Goal: Task Accomplishment & Management: Manage account settings

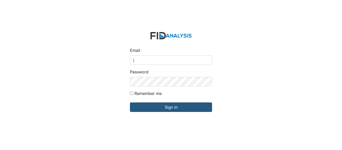
type input "[EMAIL_ADDRESS][DOMAIN_NAME]"
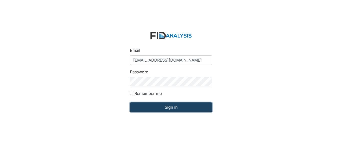
click at [170, 107] on input "Sign in" at bounding box center [171, 107] width 82 height 10
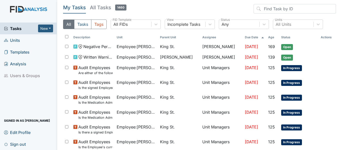
click at [11, 41] on span "Units" at bounding box center [12, 40] width 16 height 8
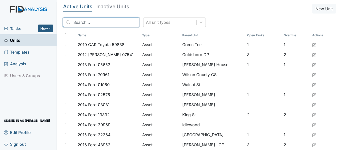
click at [98, 24] on input "search" at bounding box center [101, 23] width 76 height 10
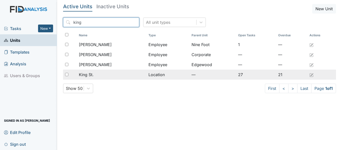
type input "king"
click at [91, 76] on span "King St." at bounding box center [86, 75] width 15 height 6
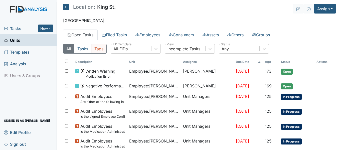
click at [99, 47] on button "Tags" at bounding box center [99, 49] width 16 height 10
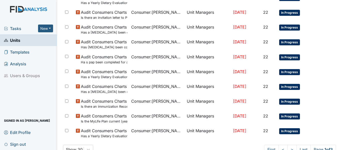
scroll to position [386, 0]
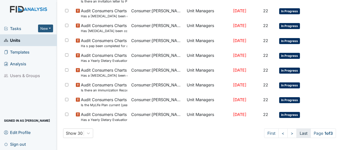
click at [298, 132] on link "Last" at bounding box center [303, 133] width 14 height 10
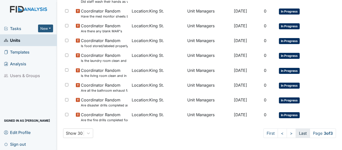
scroll to position [119, 0]
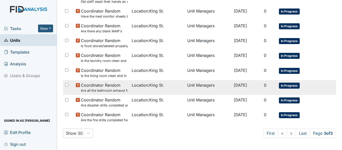
click at [104, 90] on small "Are all the bathroom exhaust fan covers clean and dust free?" at bounding box center [104, 90] width 47 height 5
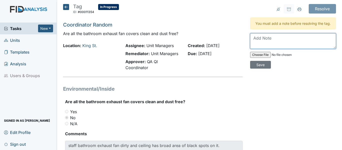
click at [265, 47] on textarea at bounding box center [293, 41] width 86 height 16
type textarea "Vent cleaned, work order placed for black substance"
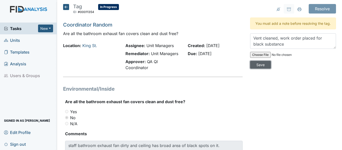
click at [254, 69] on input "Save" at bounding box center [260, 65] width 21 height 8
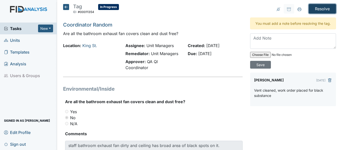
click at [313, 9] on input "Resolve" at bounding box center [321, 9] width 27 height 10
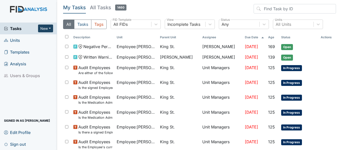
click at [47, 30] on button "New" at bounding box center [45, 29] width 15 height 8
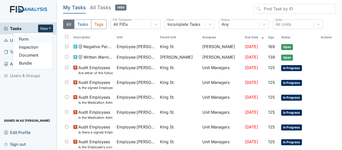
click at [27, 37] on link "Form" at bounding box center [33, 39] width 40 height 8
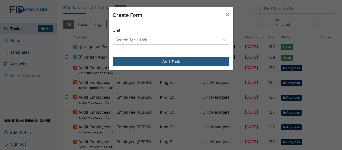
click at [182, 46] on div "Unit Search for a Unit" at bounding box center [171, 38] width 125 height 30
click at [182, 44] on div "Search for a Unit" at bounding box center [166, 39] width 107 height 9
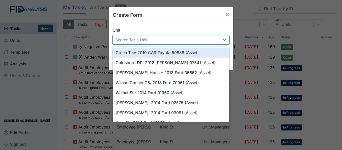
click at [182, 43] on div "Search for a Unit" at bounding box center [166, 39] width 107 height 9
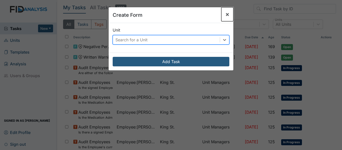
click at [226, 14] on span "×" at bounding box center [227, 14] width 4 height 7
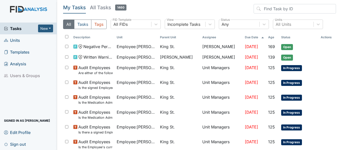
click at [34, 42] on link "Units" at bounding box center [28, 40] width 57 height 12
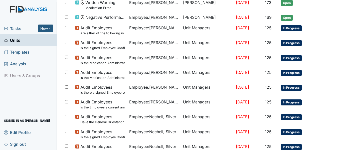
scroll to position [389, 0]
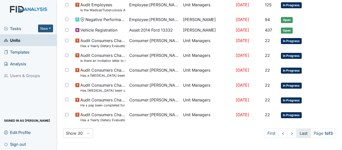
click at [300, 133] on link "Last" at bounding box center [303, 133] width 14 height 10
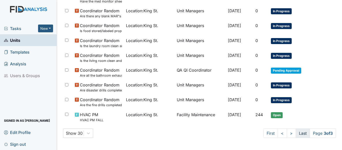
scroll to position [339, 0]
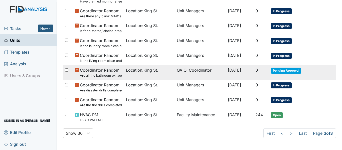
click at [89, 72] on span "Coordinator Random Are all the bathroom exhaust fan covers clean and dust free?" at bounding box center [101, 72] width 42 height 11
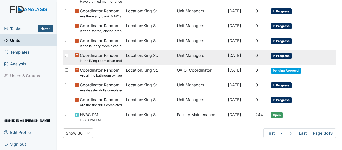
click at [277, 58] on span "In Progress" at bounding box center [281, 56] width 21 height 6
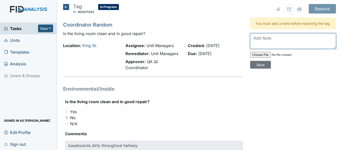
click at [274, 44] on textarea at bounding box center [293, 41] width 86 height 16
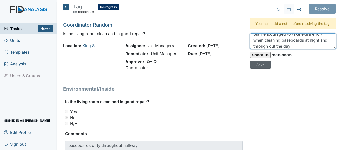
type textarea "Staff encouraged to take extra effort when cleaning baseboards at night and thr…"
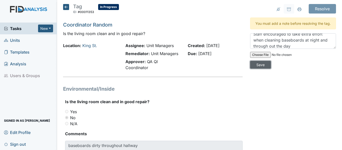
click at [254, 69] on input "Save" at bounding box center [260, 65] width 21 height 8
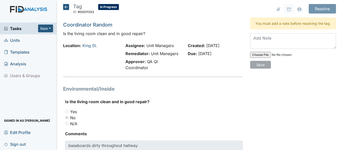
scroll to position [0, 0]
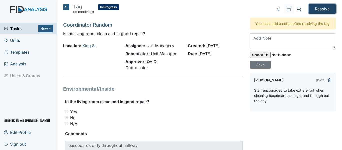
click at [317, 6] on input "Resolve" at bounding box center [321, 9] width 27 height 10
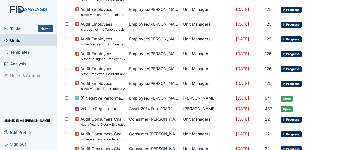
scroll to position [389, 0]
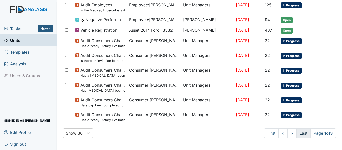
click at [296, 135] on link "Last" at bounding box center [303, 133] width 14 height 10
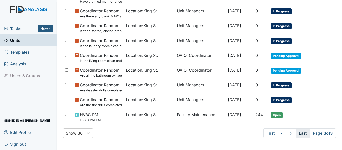
scroll to position [339, 0]
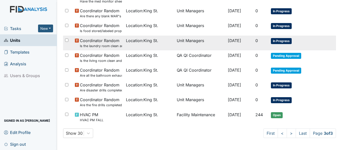
click at [288, 41] on span "In Progress" at bounding box center [281, 41] width 21 height 6
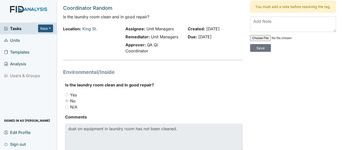
scroll to position [16, 0]
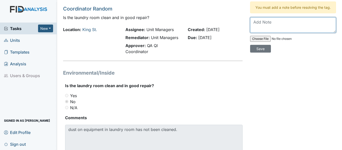
click at [254, 27] on textarea at bounding box center [293, 25] width 86 height 16
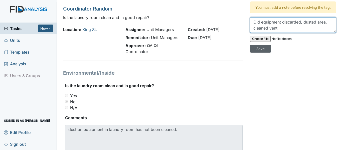
type textarea "Old equipment discarded, dusted area, cleaned vent"
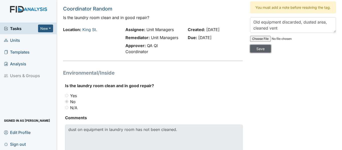
click at [251, 53] on input "Save" at bounding box center [260, 49] width 21 height 8
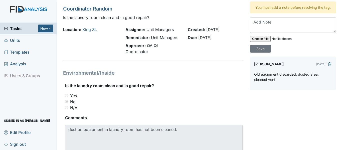
scroll to position [0, 0]
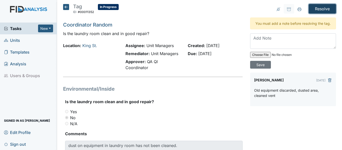
click at [323, 8] on input "Resolve" at bounding box center [321, 9] width 27 height 10
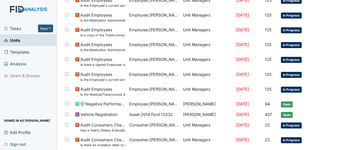
scroll to position [389, 0]
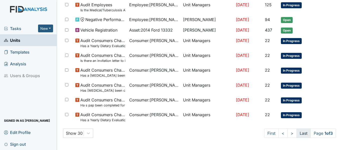
click at [299, 133] on link "Last" at bounding box center [303, 133] width 14 height 10
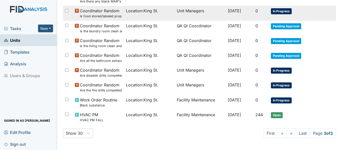
click at [277, 12] on span "In Progress" at bounding box center [281, 11] width 21 height 6
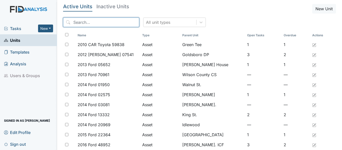
click at [95, 23] on input "search" at bounding box center [101, 23] width 76 height 10
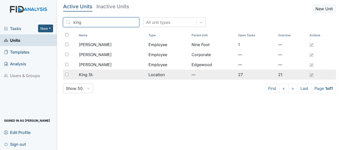
type input "king"
click at [98, 71] on td "King St." at bounding box center [112, 75] width 70 height 10
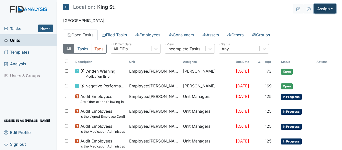
click at [316, 8] on button "Assign" at bounding box center [325, 9] width 22 height 10
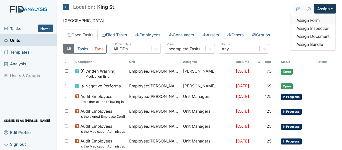
click at [306, 19] on link "Assign Form" at bounding box center [312, 20] width 45 height 8
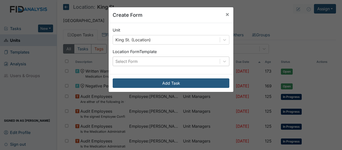
click at [180, 60] on div "Select Form" at bounding box center [166, 61] width 107 height 9
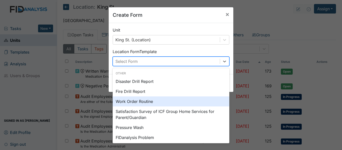
click at [134, 101] on div "Work Order Routine" at bounding box center [171, 101] width 117 height 10
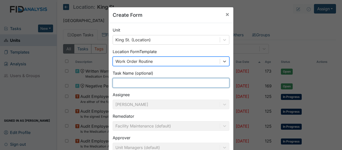
click at [154, 85] on input "text" at bounding box center [171, 83] width 117 height 10
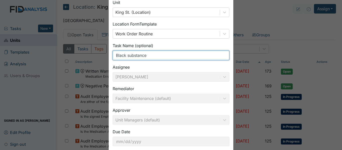
scroll to position [57, 0]
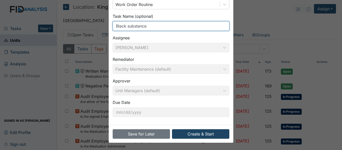
type input "Black substance"
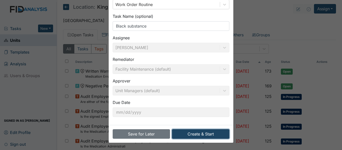
click at [186, 135] on button "Create & Start" at bounding box center [200, 134] width 57 height 10
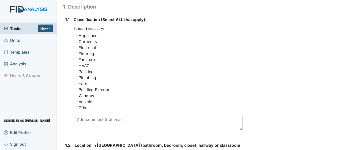
scroll to position [83, 0]
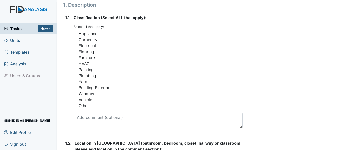
click at [80, 107] on div "Other" at bounding box center [84, 106] width 10 height 6
click at [77, 107] on input "Other" at bounding box center [75, 105] width 3 height 3
checkbox input "true"
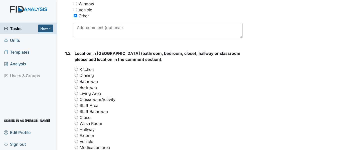
scroll to position [185, 0]
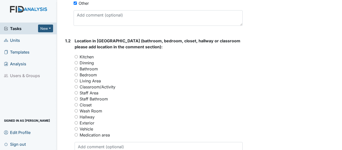
click at [91, 98] on label "Staff Bathroom" at bounding box center [94, 99] width 28 height 6
click at [78, 98] on input "Staff Bathroom" at bounding box center [76, 98] width 3 height 3
radio input "true"
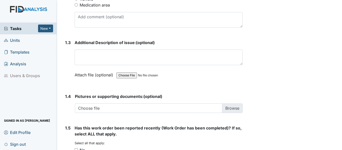
scroll to position [317, 0]
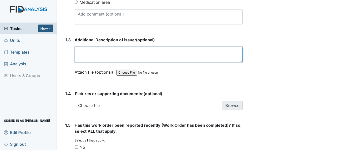
click at [187, 56] on textarea at bounding box center [159, 55] width 168 height 16
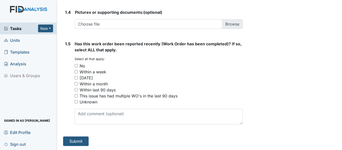
type textarea "There is some black substance on the ceiling in the staff bathroom"
click at [83, 66] on div "No" at bounding box center [83, 66] width 6 height 6
click at [78, 66] on input "No" at bounding box center [76, 65] width 3 height 3
checkbox input "true"
click at [83, 137] on button "Submit" at bounding box center [76, 141] width 26 height 10
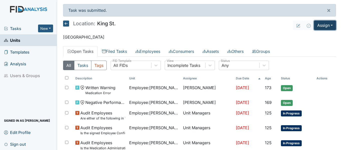
click at [314, 26] on button "Assign" at bounding box center [325, 26] width 22 height 10
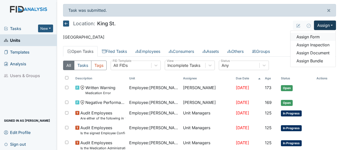
click at [308, 36] on link "Assign Form" at bounding box center [312, 37] width 45 height 8
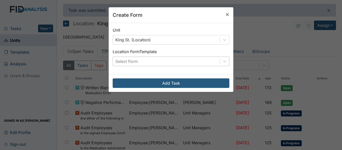
click at [165, 59] on div "Select Form" at bounding box center [166, 61] width 107 height 9
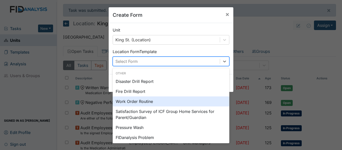
click at [124, 103] on div "Work Order Routine" at bounding box center [171, 101] width 117 height 10
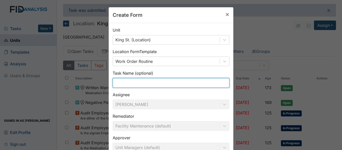
click at [143, 84] on input "text" at bounding box center [171, 83] width 117 height 10
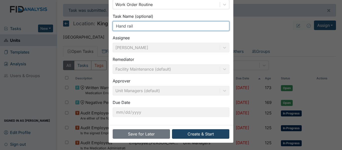
type input "Hand rail"
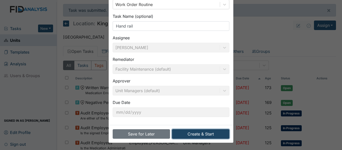
click at [206, 135] on button "Create & Start" at bounding box center [200, 134] width 57 height 10
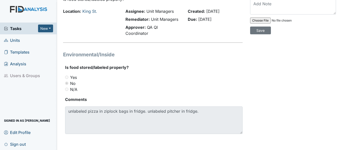
scroll to position [12, 0]
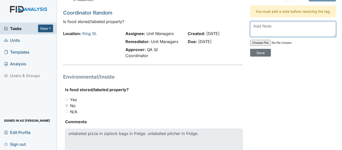
click at [270, 34] on textarea at bounding box center [293, 29] width 86 height 16
type textarea "Pizza and drink labeled"
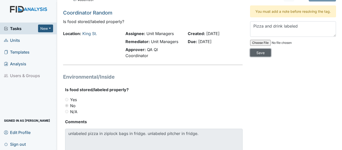
click at [259, 57] on input "Save" at bounding box center [260, 53] width 21 height 8
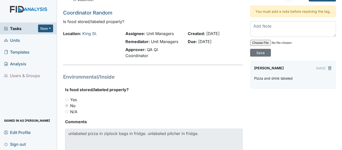
scroll to position [0, 0]
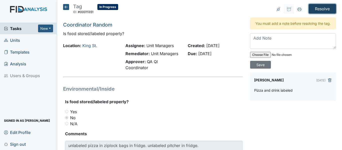
click at [318, 8] on input "Resolve" at bounding box center [321, 9] width 27 height 10
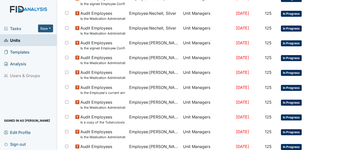
scroll to position [389, 0]
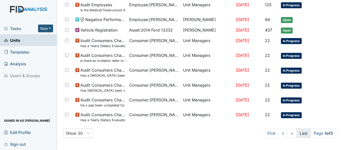
click at [296, 133] on link "Last" at bounding box center [303, 133] width 14 height 10
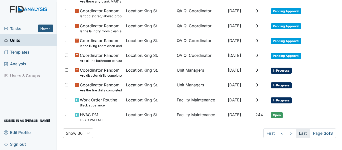
scroll to position [354, 0]
click at [295, 133] on link "Last" at bounding box center [302, 133] width 14 height 10
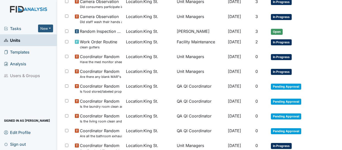
scroll to position [278, 0]
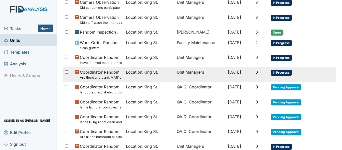
click at [283, 71] on span "In Progress" at bounding box center [281, 73] width 21 height 6
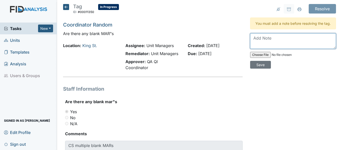
click at [261, 43] on textarea at bounding box center [293, 41] width 86 height 16
type textarea "Blank MARs filled"
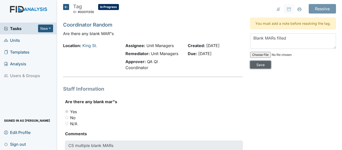
click at [256, 69] on input "Save" at bounding box center [260, 65] width 21 height 8
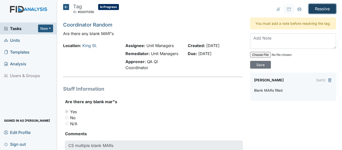
click at [320, 11] on input "Resolve" at bounding box center [321, 9] width 27 height 10
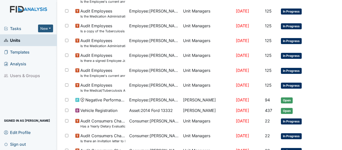
scroll to position [389, 0]
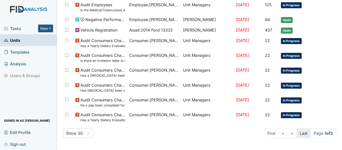
click at [296, 134] on link "Last" at bounding box center [303, 133] width 14 height 10
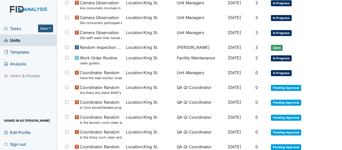
scroll to position [261, 0]
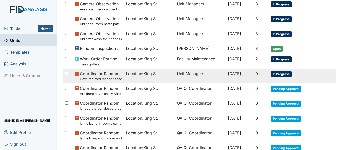
click at [283, 74] on span "In Progress" at bounding box center [281, 74] width 21 height 6
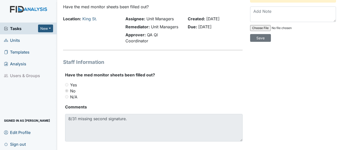
scroll to position [19, 0]
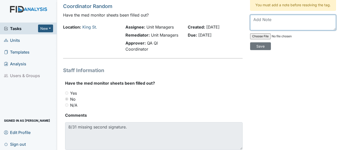
click at [267, 30] on textarea at bounding box center [293, 23] width 86 height 16
type textarea "Signature filled"
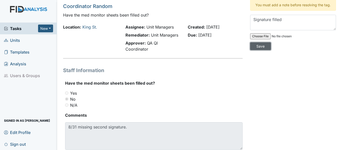
click at [259, 50] on input "Save" at bounding box center [260, 46] width 21 height 8
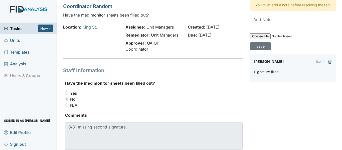
scroll to position [0, 0]
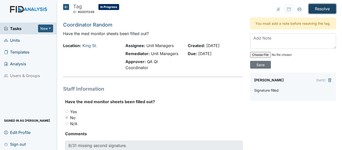
click at [323, 11] on input "Resolve" at bounding box center [321, 9] width 27 height 10
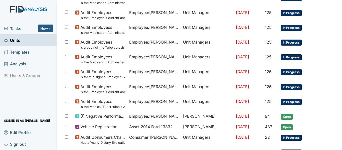
scroll to position [389, 0]
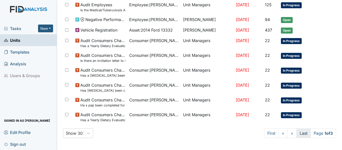
click at [296, 131] on link "Last" at bounding box center [303, 133] width 14 height 10
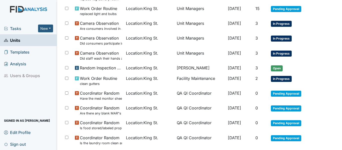
scroll to position [232, 0]
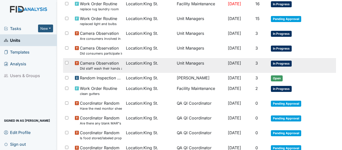
click at [282, 61] on span "In Progress" at bounding box center [281, 64] width 21 height 6
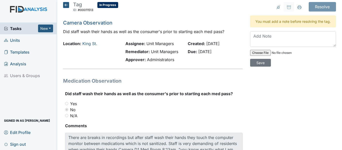
scroll to position [3, 0]
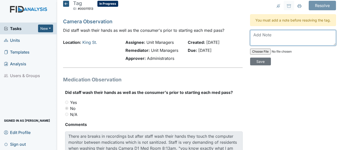
click at [275, 37] on textarea at bounding box center [293, 38] width 86 height 16
type textarea "P"
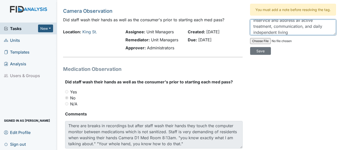
scroll to position [0, 0]
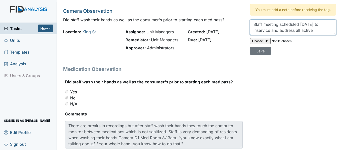
drag, startPoint x: 287, startPoint y: 38, endPoint x: 245, endPoint y: 23, distance: 45.0
click at [246, 23] on div "Resolve Archive Task × Are you sure you want to archive this task? It will appe…" at bounding box center [292, 75] width 93 height 170
type textarea "Staff meeting scheduled [DATE] to inservice and address all active treatment, c…"
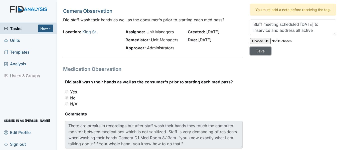
click at [259, 55] on input "Save" at bounding box center [260, 51] width 21 height 8
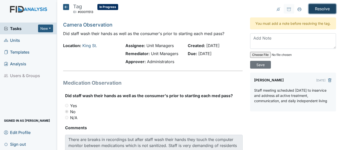
click at [317, 9] on input "Resolve" at bounding box center [321, 9] width 27 height 10
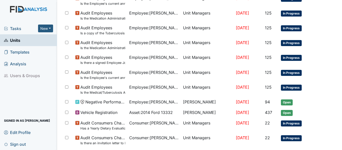
scroll to position [389, 0]
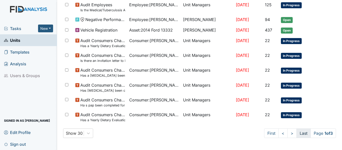
click at [296, 133] on link "Last" at bounding box center [303, 133] width 14 height 10
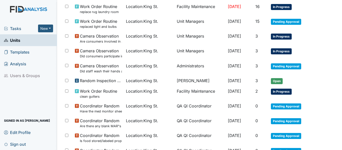
scroll to position [220, 0]
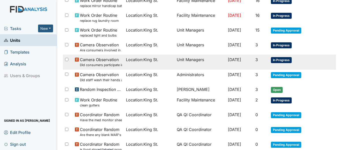
click at [280, 60] on span "In Progress" at bounding box center [281, 60] width 21 height 6
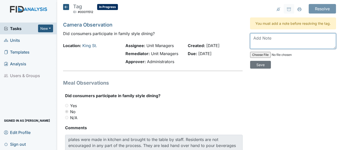
click at [283, 40] on textarea at bounding box center [293, 41] width 86 height 16
paste textarea "Staff meeting scheduled [DATE] to inservice and address all active treatment, c…"
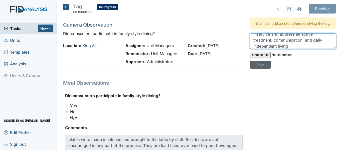
type textarea "Staff meeting scheduled [DATE] to inservice and address all active treatment, c…"
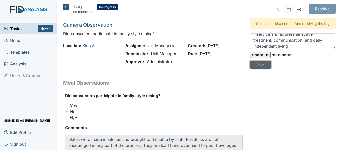
click at [259, 69] on input "Save" at bounding box center [260, 65] width 21 height 8
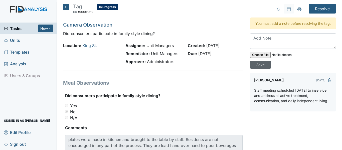
scroll to position [0, 0]
click at [316, 11] on input "Resolve" at bounding box center [321, 9] width 27 height 10
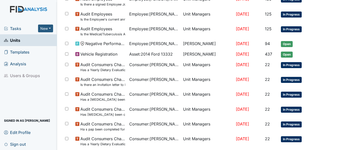
scroll to position [389, 0]
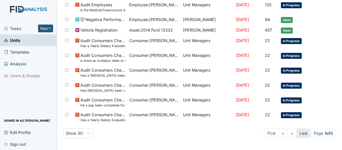
click at [298, 135] on link "Last" at bounding box center [303, 133] width 14 height 10
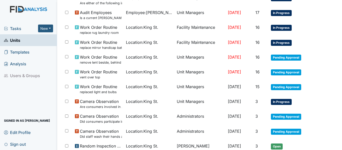
scroll to position [162, 0]
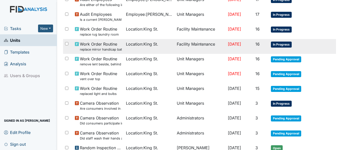
click at [276, 44] on span "In Progress" at bounding box center [281, 45] width 21 height 6
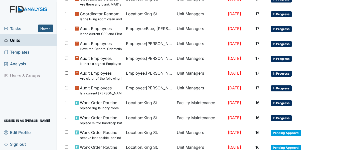
scroll to position [91, 0]
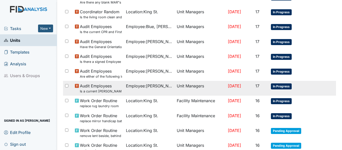
click span "Audit Employees Is a current MANDT Training certificate found in the file (1 ye…"
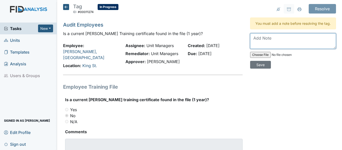
click at [260, 46] on textarea at bounding box center [293, 41] width 86 height 16
click at [65, 7] on icon at bounding box center [66, 7] width 6 height 6
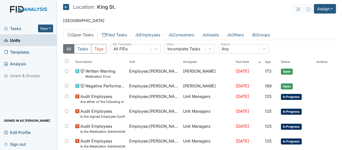
scroll to position [373, 0]
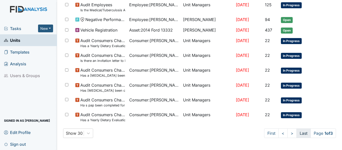
click at [296, 133] on link "Last" at bounding box center [303, 133] width 14 height 10
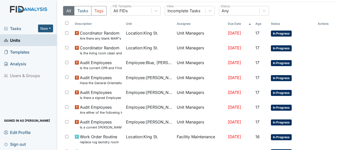
scroll to position [41, 0]
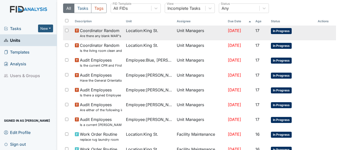
click at [281, 30] on span "In Progress" at bounding box center [281, 31] width 21 height 6
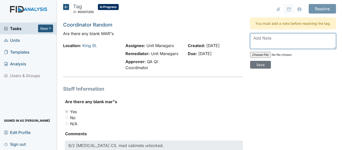
click at [277, 43] on textarea at bounding box center [293, 41] width 86 height 16
type textarea "Med cabinet locked MAR filled out"
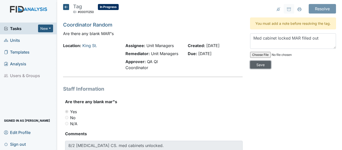
click at [251, 69] on input "Save" at bounding box center [260, 65] width 21 height 8
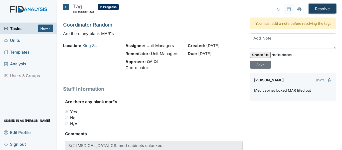
click at [320, 12] on input "Resolve" at bounding box center [321, 9] width 27 height 10
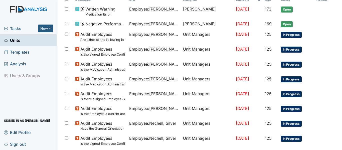
scroll to position [389, 0]
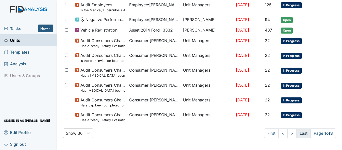
click at [296, 133] on link "Last" at bounding box center [303, 133] width 14 height 10
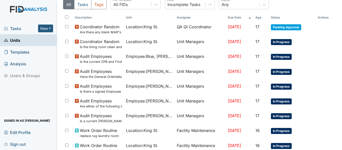
scroll to position [60, 0]
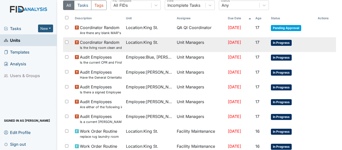
click at [283, 40] on span "In Progress" at bounding box center [281, 43] width 21 height 6
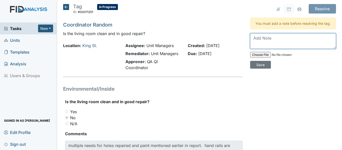
click at [262, 44] on textarea at bounding box center [293, 41] width 86 height 16
type textarea "Work order placed for each discrepancy."
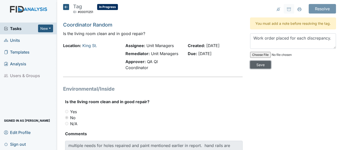
click at [258, 69] on input "Save" at bounding box center [260, 65] width 21 height 8
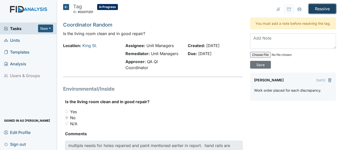
click at [323, 11] on input "Resolve" at bounding box center [321, 9] width 27 height 10
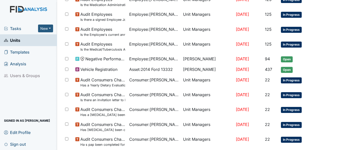
scroll to position [389, 0]
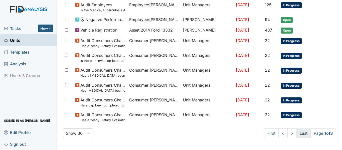
click at [296, 134] on link "Last" at bounding box center [303, 133] width 14 height 10
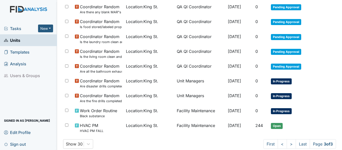
scroll to position [354, 0]
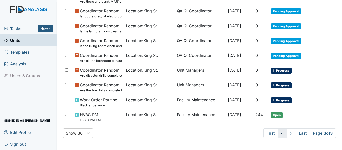
click at [277, 137] on link "<" at bounding box center [281, 133] width 9 height 10
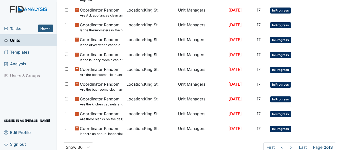
scroll to position [402, 0]
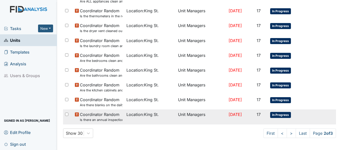
click at [276, 116] on span "In Progress" at bounding box center [280, 115] width 21 height 6
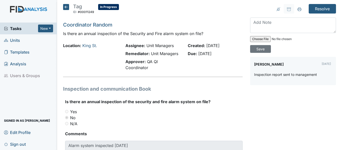
click at [68, 7] on icon at bounding box center [66, 7] width 6 height 6
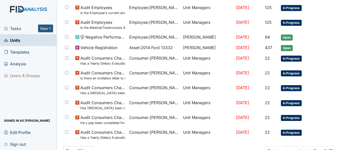
scroll to position [373, 0]
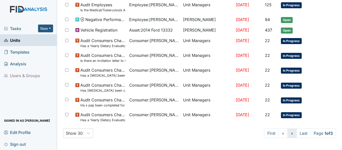
click at [287, 136] on link ">" at bounding box center [291, 133] width 9 height 10
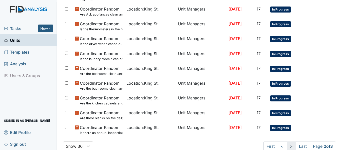
scroll to position [377, 0]
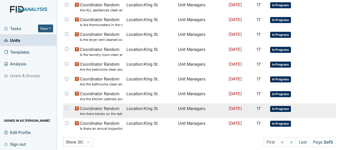
click at [278, 109] on span "In Progress" at bounding box center [280, 109] width 21 height 6
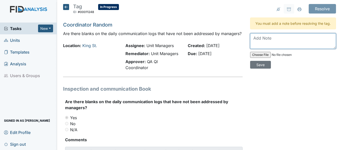
click at [264, 46] on textarea at bounding box center [293, 41] width 86 height 16
type textarea "Staff reminded to in detail fill out all communication logs"
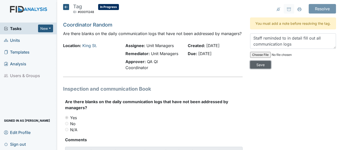
click at [257, 69] on input "Save" at bounding box center [260, 65] width 21 height 8
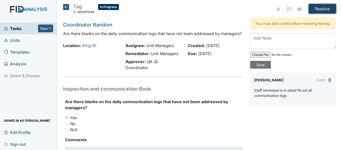
click at [310, 9] on input "Resolve" at bounding box center [321, 9] width 27 height 10
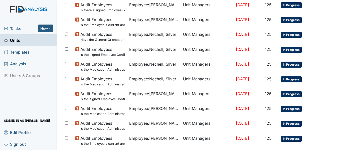
scroll to position [389, 0]
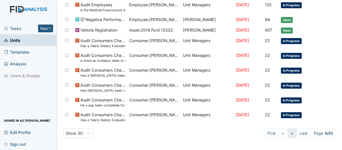
click at [287, 132] on link ">" at bounding box center [291, 133] width 9 height 10
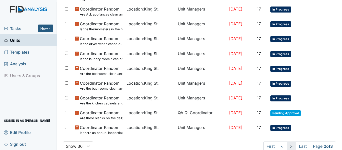
scroll to position [394, 0]
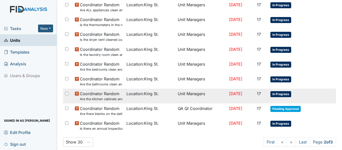
click at [280, 94] on span "In Progress" at bounding box center [280, 94] width 21 height 6
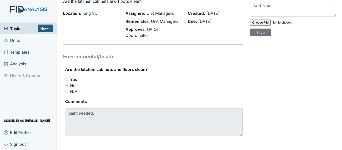
scroll to position [34, 0]
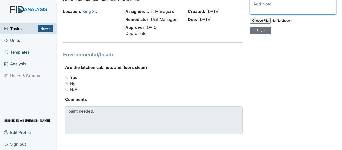
click at [261, 15] on textarea at bounding box center [293, 7] width 86 height 16
type textarea "Work order placed"
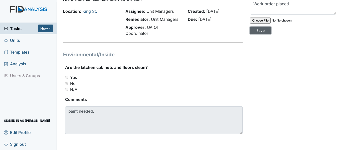
click at [261, 34] on input "Save" at bounding box center [260, 31] width 21 height 8
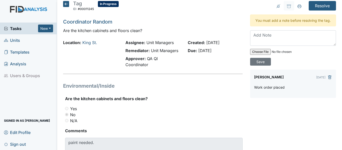
scroll to position [0, 0]
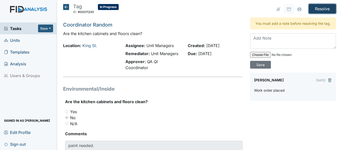
click at [320, 9] on input "Resolve" at bounding box center [321, 9] width 27 height 10
click at [317, 5] on input "Resolve" at bounding box center [321, 9] width 27 height 10
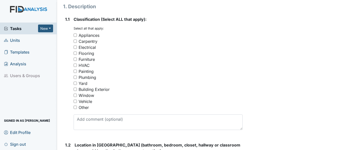
scroll to position [82, 0]
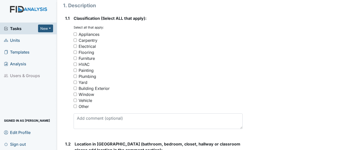
click at [82, 107] on div "Other" at bounding box center [84, 106] width 10 height 6
click at [77, 107] on input "Other" at bounding box center [75, 106] width 3 height 3
checkbox input "true"
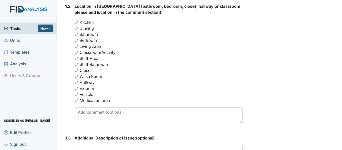
scroll to position [221, 0]
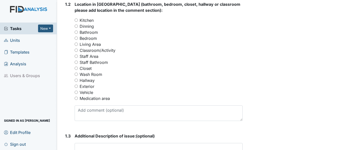
click at [87, 80] on label "Hallway" at bounding box center [87, 80] width 15 height 6
click at [78, 80] on input "Hallway" at bounding box center [76, 80] width 3 height 3
radio input "true"
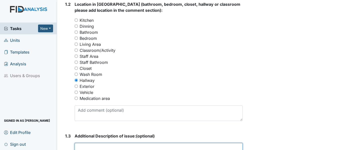
click at [133, 147] on textarea at bounding box center [159, 151] width 168 height 16
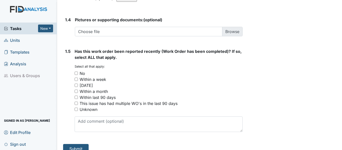
scroll to position [392, 0]
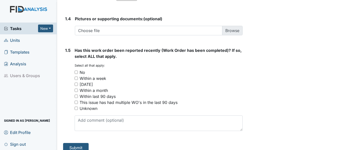
type textarea "Hand rail between bathroom and laundry room very loose"
click at [84, 73] on div "No" at bounding box center [83, 72] width 6 height 6
click at [78, 73] on input "No" at bounding box center [76, 72] width 3 height 3
checkbox input "true"
click at [81, 144] on button "Submit" at bounding box center [76, 148] width 26 height 10
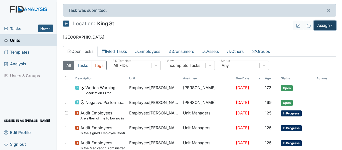
click at [320, 24] on button "Assign" at bounding box center [325, 26] width 22 height 10
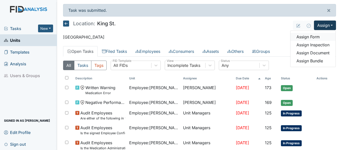
click at [306, 37] on link "Assign Form" at bounding box center [312, 37] width 45 height 8
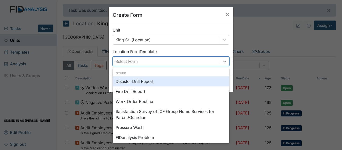
click at [192, 61] on div "Select Form" at bounding box center [166, 61] width 107 height 9
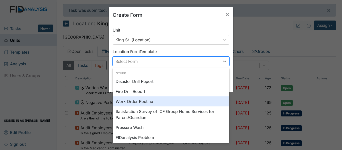
click at [144, 100] on div "Work Order Routine" at bounding box center [171, 101] width 117 height 10
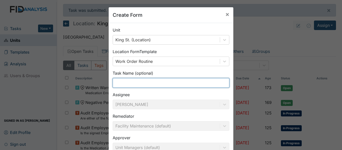
click at [156, 81] on input "text" at bounding box center [171, 83] width 117 height 10
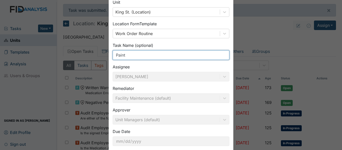
scroll to position [57, 0]
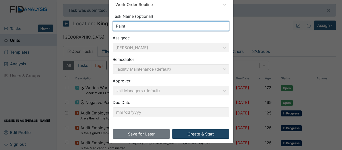
type input "Paint"
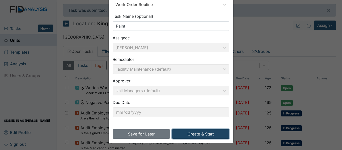
click at [191, 134] on button "Create & Start" at bounding box center [200, 134] width 57 height 10
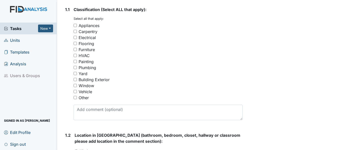
scroll to position [92, 0]
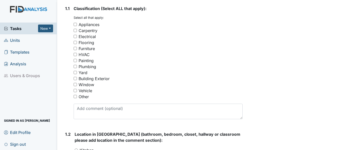
click at [82, 61] on div "Painting" at bounding box center [86, 61] width 15 height 6
click at [77, 61] on input "Painting" at bounding box center [75, 60] width 3 height 3
checkbox input "true"
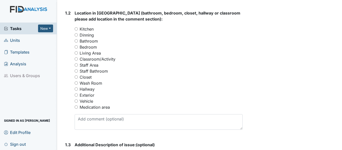
scroll to position [215, 0]
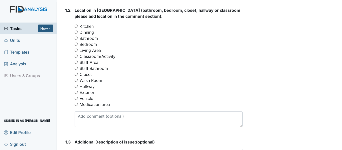
click at [76, 50] on input "Living Area" at bounding box center [76, 50] width 3 height 3
radio input "true"
click at [76, 37] on input "Bathroom" at bounding box center [76, 38] width 3 height 3
radio input "true"
click at [75, 49] on input "Living Area" at bounding box center [76, 50] width 3 height 3
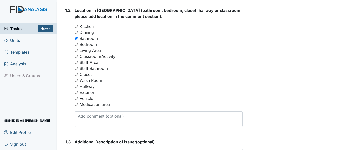
radio input "true"
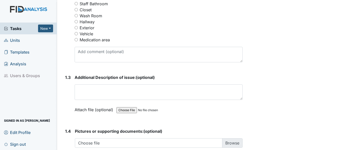
scroll to position [283, 0]
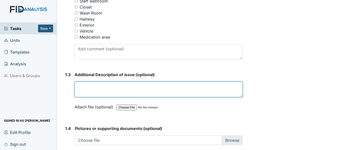
click at [104, 89] on textarea at bounding box center [159, 90] width 168 height 16
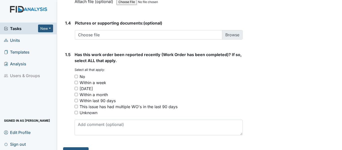
scroll to position [399, 0]
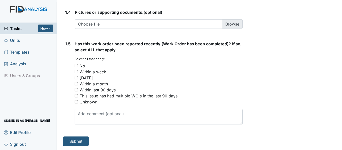
type textarea "Touch up paint needed in living room and non handicapped bathroom closet(looks …"
click at [82, 65] on div "No" at bounding box center [83, 66] width 6 height 6
click at [78, 65] on input "No" at bounding box center [76, 65] width 3 height 3
checkbox input "true"
click at [77, 142] on button "Submit" at bounding box center [76, 141] width 26 height 10
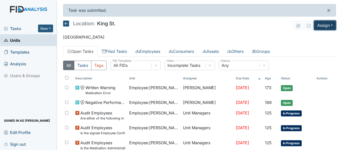
click at [319, 27] on button "Assign" at bounding box center [325, 26] width 22 height 10
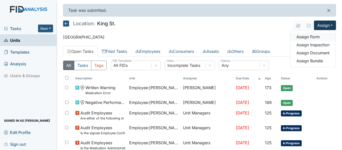
click at [303, 38] on link "Assign Form" at bounding box center [312, 37] width 45 height 8
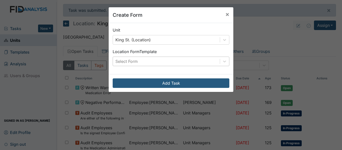
click at [152, 61] on div "Select Form" at bounding box center [166, 61] width 107 height 9
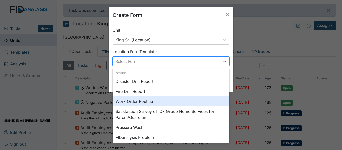
click at [125, 101] on div "Work Order Routine" at bounding box center [171, 101] width 117 height 10
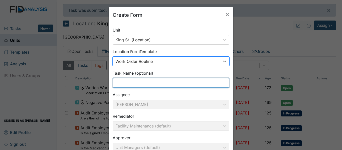
click at [129, 86] on input "text" at bounding box center [171, 83] width 117 height 10
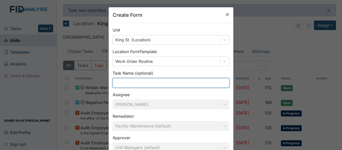
type input "h"
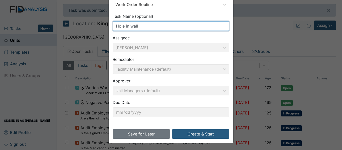
type input "Hole in wall"
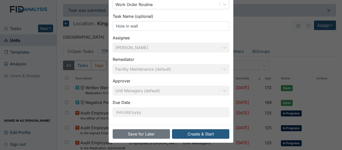
click at [202, 127] on div "Save for Later Create & Start" at bounding box center [171, 134] width 125 height 18
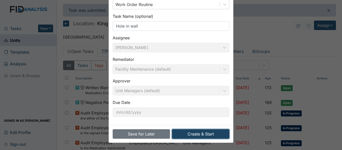
click at [199, 132] on button "Create & Start" at bounding box center [200, 134] width 57 height 10
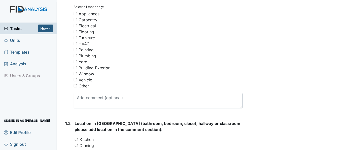
scroll to position [103, 0]
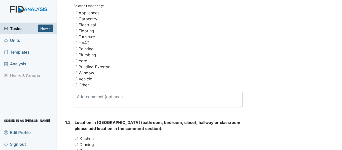
click at [85, 19] on div "Carpentry" at bounding box center [88, 19] width 19 height 6
click at [77, 19] on input "Carpentry" at bounding box center [75, 18] width 3 height 3
checkbox input "true"
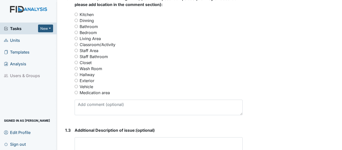
scroll to position [229, 0]
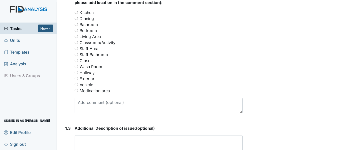
click at [93, 36] on label "Living Area" at bounding box center [90, 37] width 21 height 6
click at [78, 36] on input "Living Area" at bounding box center [76, 36] width 3 height 3
radio input "true"
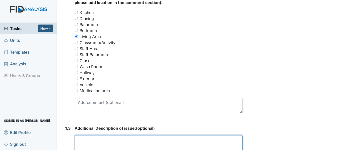
click at [121, 140] on textarea at bounding box center [159, 143] width 168 height 16
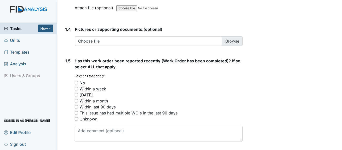
scroll to position [399, 0]
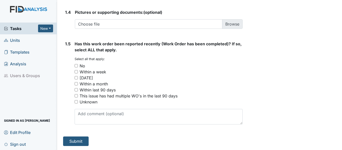
type textarea "Hole in wall under window in living room"
click at [81, 65] on div "No" at bounding box center [83, 66] width 6 height 6
click at [78, 65] on input "No" at bounding box center [76, 65] width 3 height 3
checkbox input "true"
click at [78, 140] on button "Submit" at bounding box center [76, 141] width 26 height 10
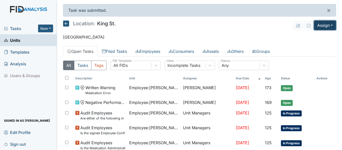
click at [325, 23] on button "Assign" at bounding box center [325, 26] width 22 height 10
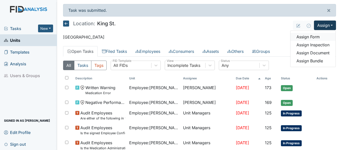
click at [302, 36] on link "Assign Form" at bounding box center [312, 37] width 45 height 8
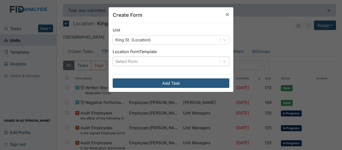
click at [181, 63] on div "Select Form" at bounding box center [166, 61] width 107 height 9
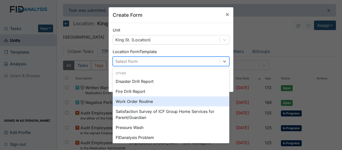
click at [141, 102] on div "Work Order Routine" at bounding box center [171, 101] width 117 height 10
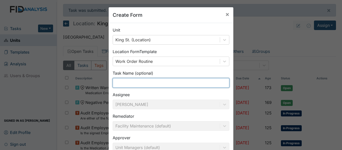
click at [138, 83] on input "text" at bounding box center [171, 83] width 117 height 10
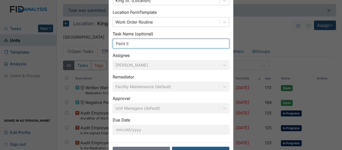
scroll to position [57, 0]
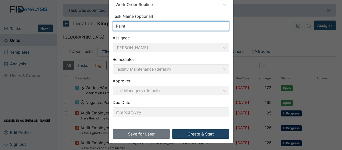
type input "Paint II"
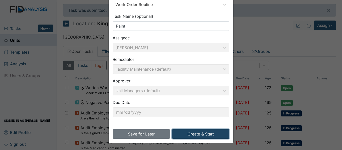
click at [192, 136] on button "Create & Start" at bounding box center [200, 134] width 57 height 10
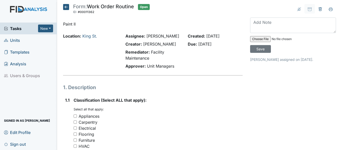
click at [83, 121] on div "Carpentry" at bounding box center [88, 122] width 19 height 6
click at [77, 121] on input "Carpentry" at bounding box center [75, 121] width 3 height 3
checkbox input "true"
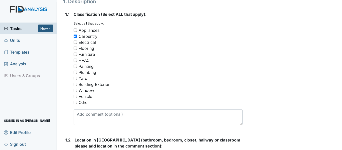
scroll to position [88, 0]
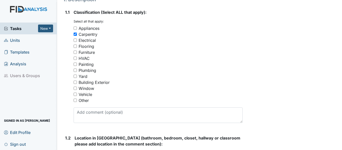
click at [91, 63] on div "Painting" at bounding box center [86, 64] width 15 height 6
click at [77, 63] on input "Painting" at bounding box center [75, 64] width 3 height 3
checkbox input "true"
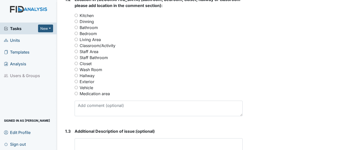
scroll to position [231, 0]
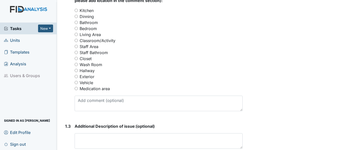
click at [86, 9] on label "Kitchen" at bounding box center [87, 11] width 14 height 6
click at [78, 9] on input "Kitchen" at bounding box center [76, 10] width 3 height 3
radio input "true"
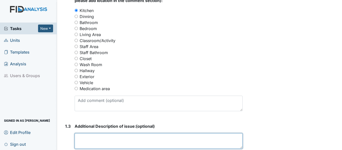
click at [163, 140] on textarea at bounding box center [159, 141] width 168 height 16
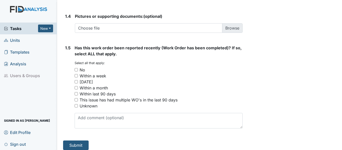
scroll to position [399, 0]
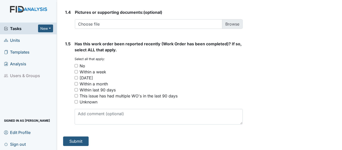
type textarea "Cabinets need to be painted"
click at [82, 65] on div "No" at bounding box center [83, 66] width 6 height 6
click at [78, 65] on input "No" at bounding box center [76, 65] width 3 height 3
checkbox input "true"
click at [80, 138] on button "Submit" at bounding box center [76, 141] width 26 height 10
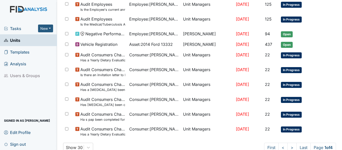
scroll to position [389, 0]
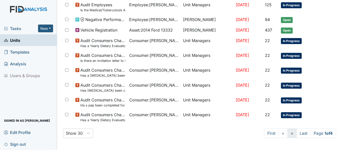
click at [287, 135] on link ">" at bounding box center [291, 133] width 9 height 10
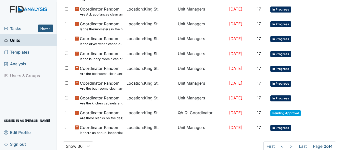
scroll to position [394, 0]
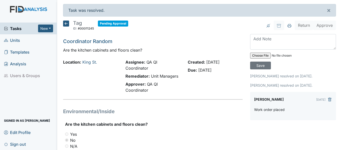
click at [67, 24] on icon at bounding box center [66, 24] width 6 height 6
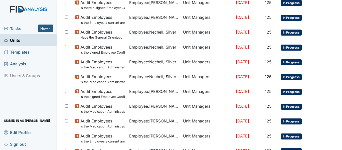
scroll to position [373, 0]
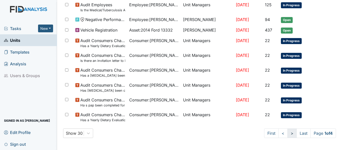
click at [287, 133] on link ">" at bounding box center [291, 133] width 9 height 10
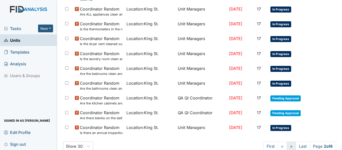
scroll to position [377, 0]
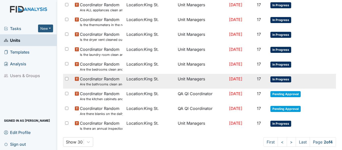
click at [282, 79] on span "In Progress" at bounding box center [280, 79] width 21 height 6
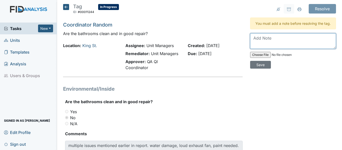
click at [264, 43] on textarea at bounding box center [293, 41] width 86 height 16
type textarea "Work orders placed"
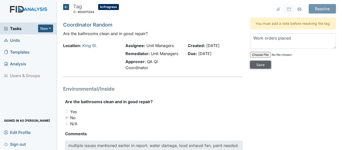
click at [262, 68] on input "Save" at bounding box center [260, 65] width 21 height 8
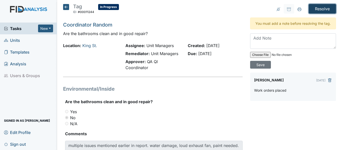
click at [322, 7] on input "Resolve" at bounding box center [321, 9] width 27 height 10
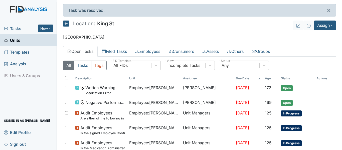
click at [67, 24] on icon at bounding box center [66, 24] width 6 height 6
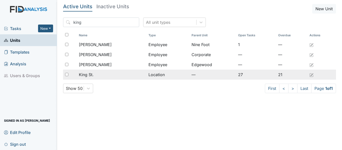
click at [90, 75] on span "King St." at bounding box center [86, 75] width 15 height 6
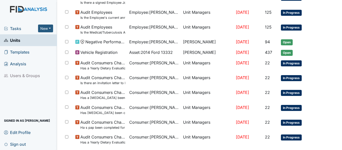
scroll to position [373, 0]
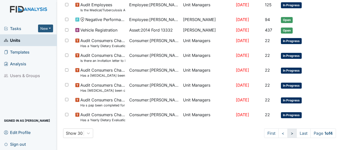
click at [287, 133] on link ">" at bounding box center [291, 133] width 9 height 10
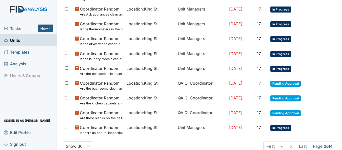
scroll to position [377, 0]
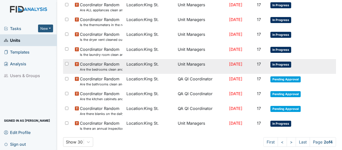
click at [280, 65] on span "In Progress" at bounding box center [280, 65] width 21 height 6
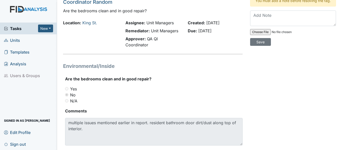
scroll to position [24, 0]
